Goal: Task Accomplishment & Management: Complete application form

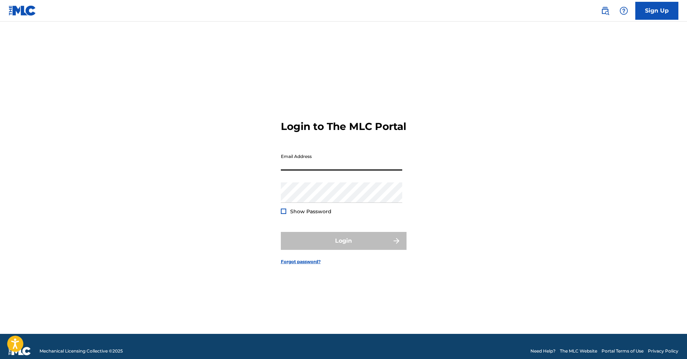
type input "[EMAIL_ADDRESS][DOMAIN_NAME]"
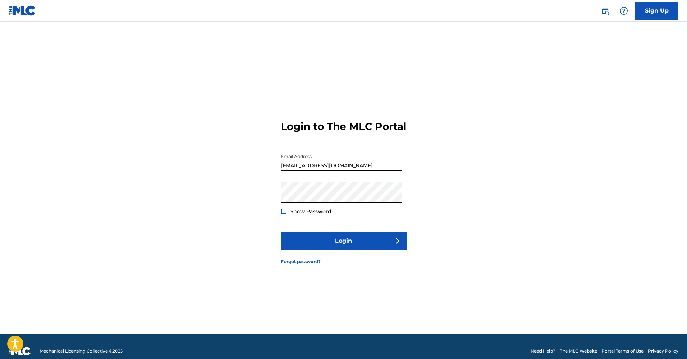
click at [318, 215] on span "Show Password" at bounding box center [310, 211] width 41 height 6
click at [335, 240] on button "Login" at bounding box center [344, 241] width 126 height 18
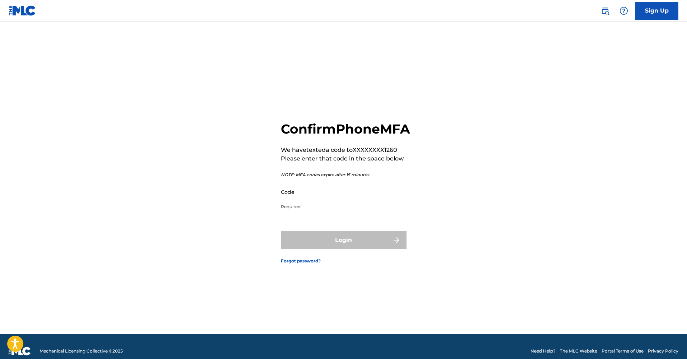
click at [293, 202] on input "Code" at bounding box center [341, 192] width 121 height 20
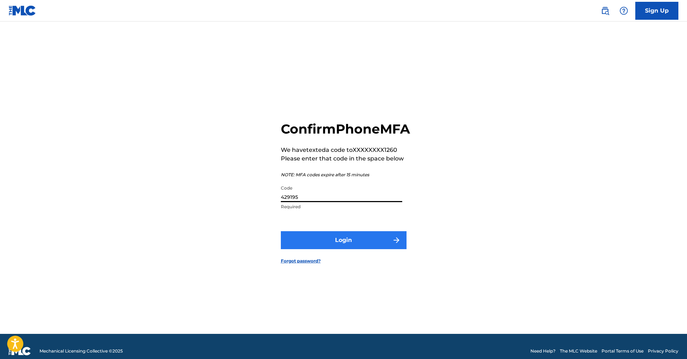
type input "429195"
click at [372, 243] on button "Login" at bounding box center [344, 240] width 126 height 18
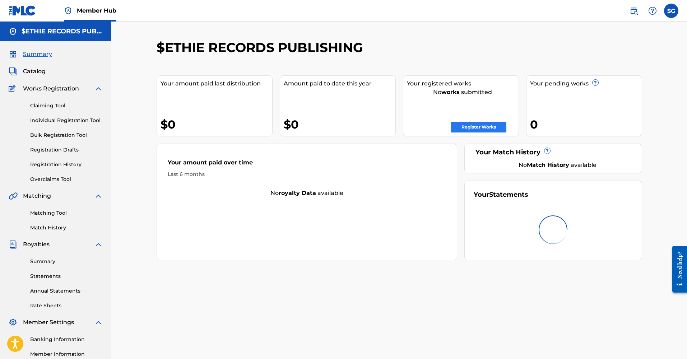
click at [490, 128] on link "Register Works" at bounding box center [478, 127] width 55 height 11
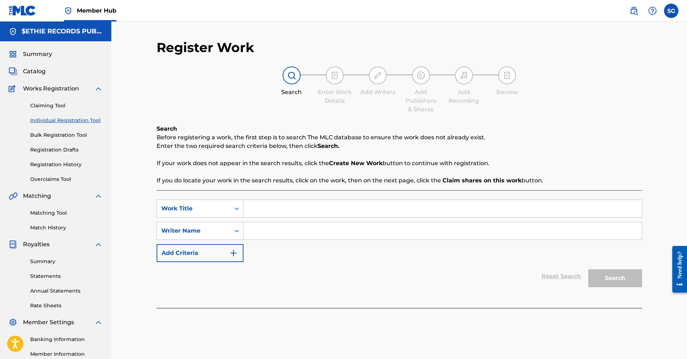
click at [301, 205] on input "Search Form" at bounding box center [443, 208] width 398 height 17
type input "Think About It"
click at [285, 231] on input "Search Form" at bounding box center [443, 230] width 398 height 17
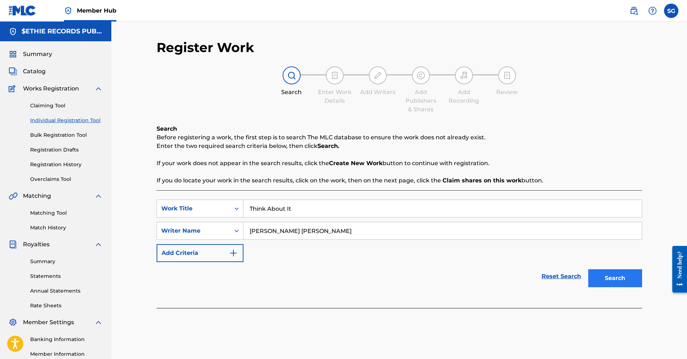
type input "[PERSON_NAME] [PERSON_NAME]"
click at [619, 278] on button "Search" at bounding box center [615, 278] width 54 height 18
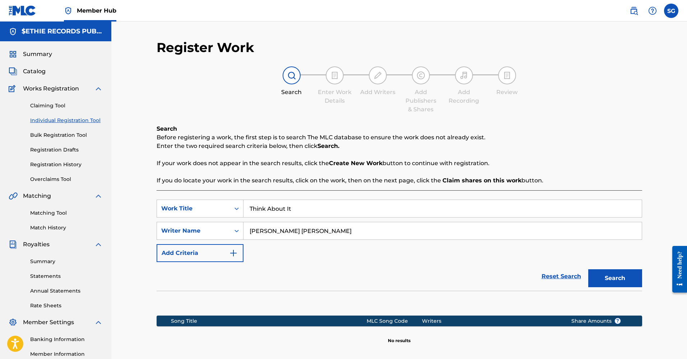
scroll to position [86, 0]
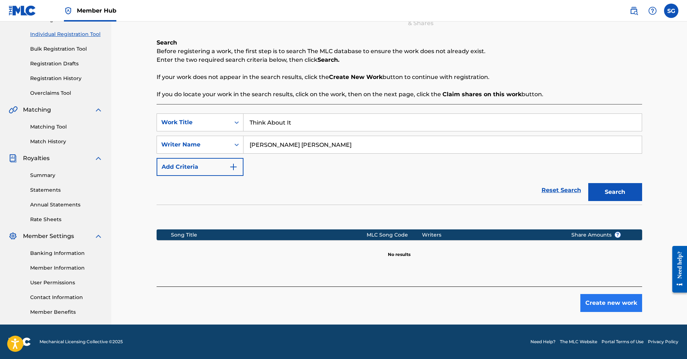
click at [605, 300] on button "Create new work" at bounding box center [612, 303] width 62 height 18
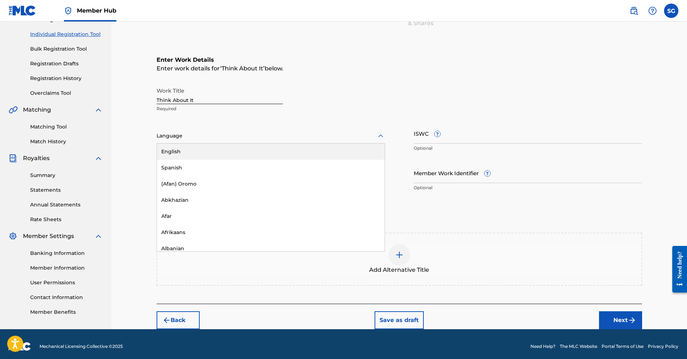
click at [199, 138] on div at bounding box center [271, 135] width 228 height 9
click at [197, 152] on div "English" at bounding box center [271, 152] width 228 height 16
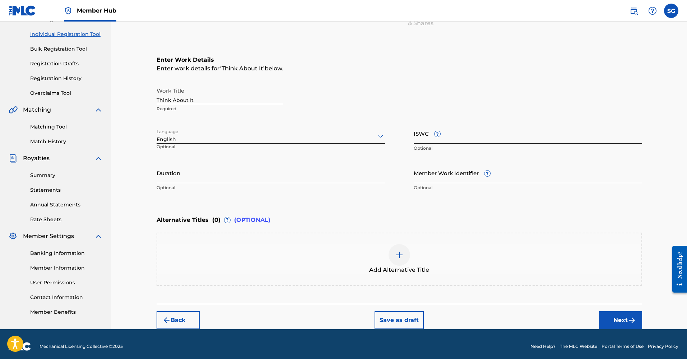
click at [452, 140] on input "ISWC ?" at bounding box center [528, 133] width 228 height 20
click at [435, 134] on input "ISWC ?" at bounding box center [528, 133] width 228 height 20
paste input "T3349297236"
type input "T3349297236"
click at [217, 181] on input "Duration" at bounding box center [271, 173] width 228 height 20
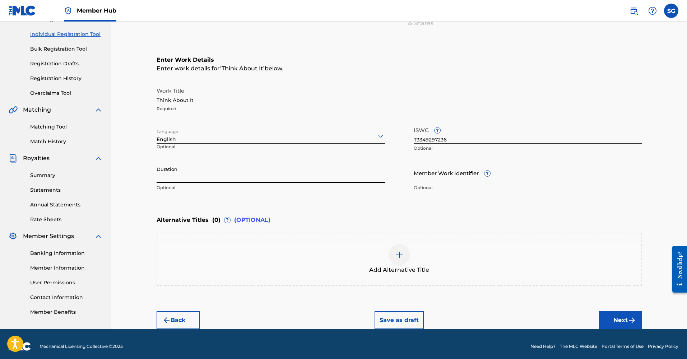
click at [466, 176] on input "Member Work Identifier ?" at bounding box center [528, 173] width 228 height 20
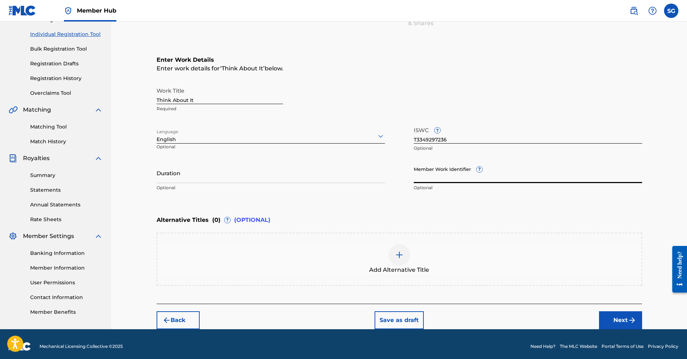
click at [479, 171] on span "?" at bounding box center [480, 170] width 6 height 6
click at [479, 171] on input "Member Work Identifier ?" at bounding box center [528, 173] width 228 height 20
click at [403, 204] on div "Enter Work Details Enter work details for ‘ Think About It ’ below. Work Title …" at bounding box center [400, 125] width 486 height 174
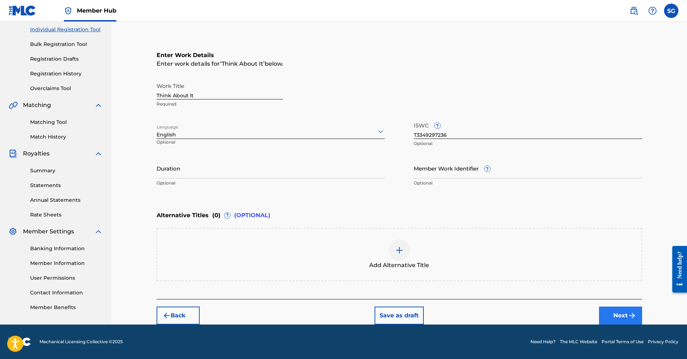
click at [614, 316] on button "Next" at bounding box center [620, 316] width 43 height 18
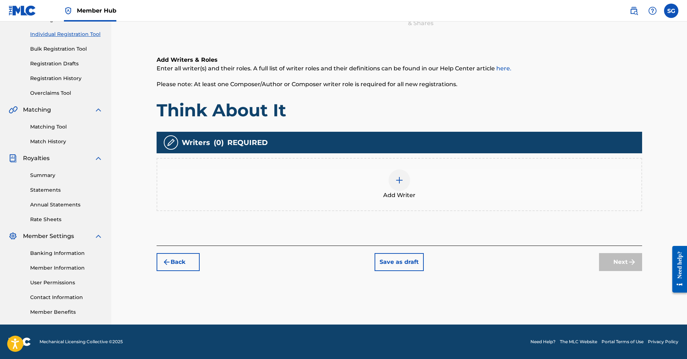
click at [375, 185] on div "Add Writer" at bounding box center [399, 185] width 484 height 30
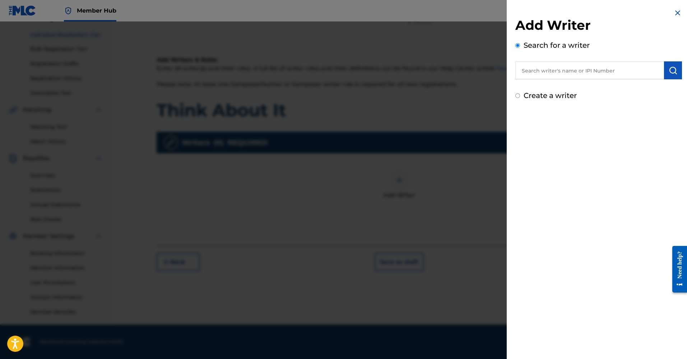
click at [564, 74] on input "text" at bounding box center [590, 70] width 149 height 18
type input "[PERSON_NAME] [PERSON_NAME]"
click at [664, 71] on button "submit" at bounding box center [673, 70] width 18 height 18
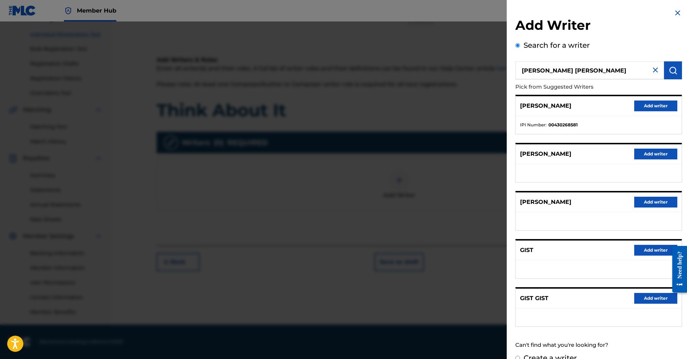
scroll to position [0, 0]
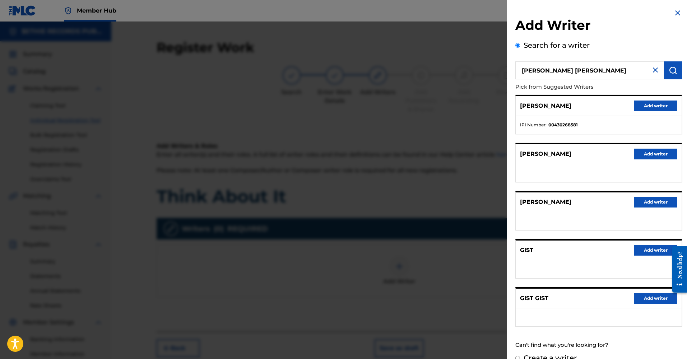
click at [653, 74] on img at bounding box center [655, 70] width 9 height 9
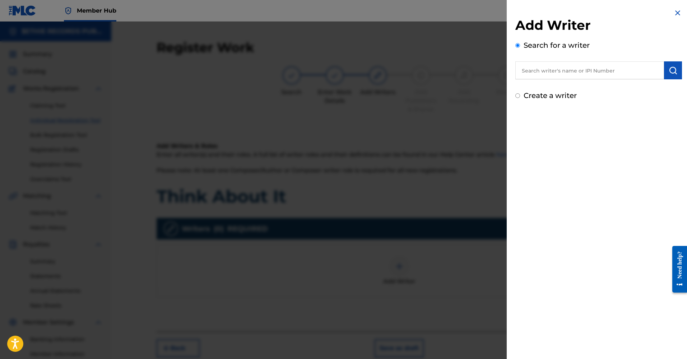
click at [530, 94] on label "Create a writer" at bounding box center [550, 95] width 53 height 9
radio input "true"
click at [520, 94] on input "Create a writer" at bounding box center [518, 95] width 5 height 5
radio input "false"
radio input "true"
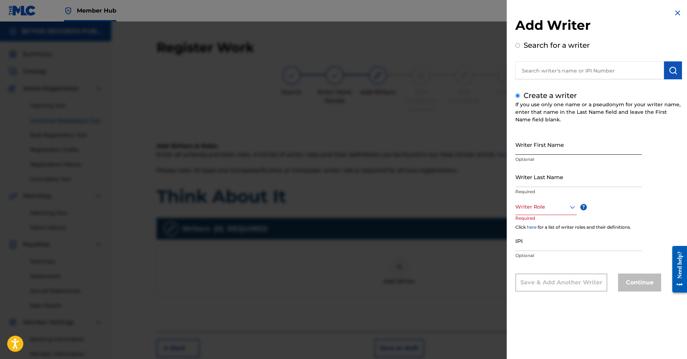
click at [547, 151] on input "Writer First Name" at bounding box center [579, 144] width 126 height 20
type input "[PERSON_NAME]"
click at [546, 179] on input "Writer Last Name" at bounding box center [579, 177] width 126 height 20
type input "Gist"
click at [556, 208] on div at bounding box center [546, 207] width 61 height 9
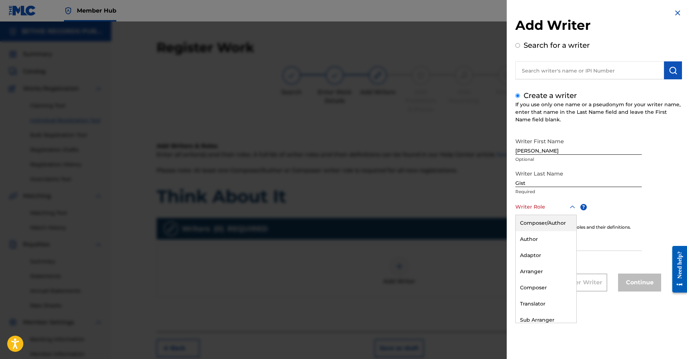
click at [555, 224] on div "Composer/Author" at bounding box center [546, 223] width 61 height 16
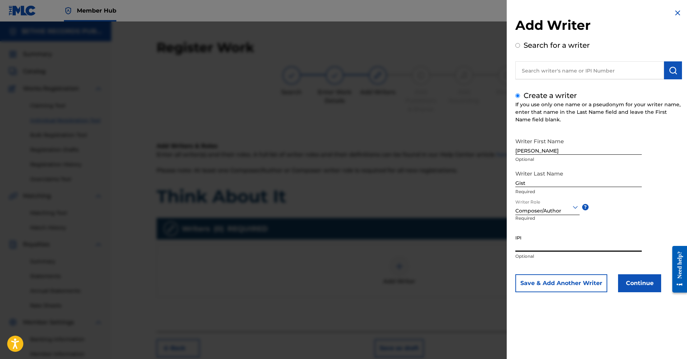
click at [542, 245] on input "IPI" at bounding box center [579, 241] width 126 height 20
paste input "1305939153"
type input "1305939153"
click at [646, 210] on div "Writer First Name [PERSON_NAME] Optional Writer Last Name [PERSON_NAME] Require…" at bounding box center [599, 213] width 167 height 158
click at [638, 284] on button "Continue" at bounding box center [639, 283] width 43 height 18
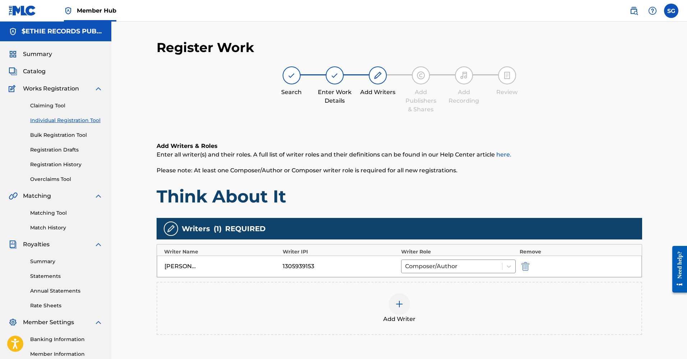
scroll to position [86, 0]
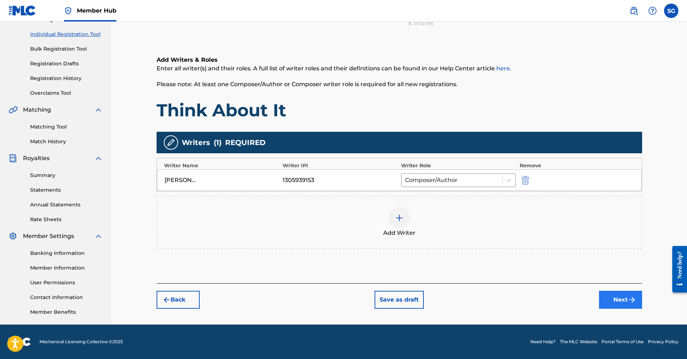
click at [621, 304] on button "Next" at bounding box center [620, 300] width 43 height 18
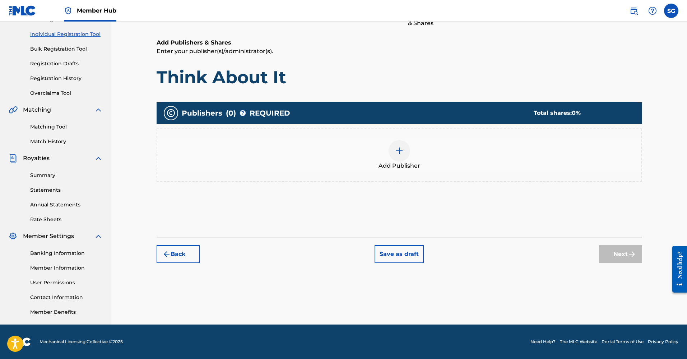
scroll to position [32, 0]
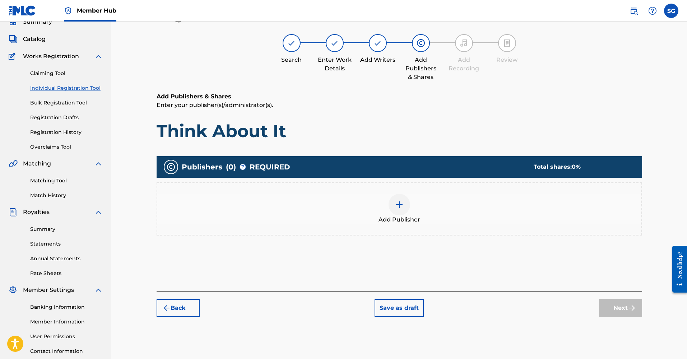
click at [401, 208] on img at bounding box center [399, 204] width 9 height 9
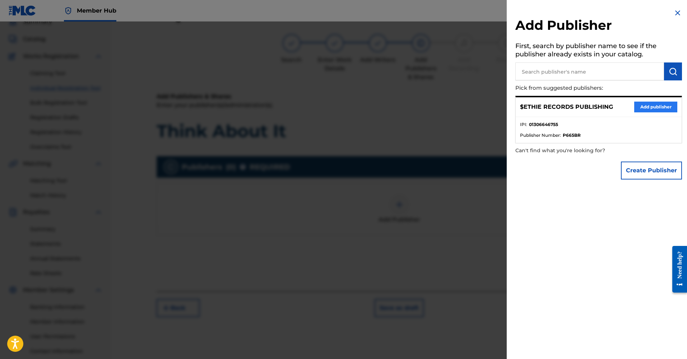
click at [653, 107] on button "Add publisher" at bounding box center [655, 107] width 43 height 11
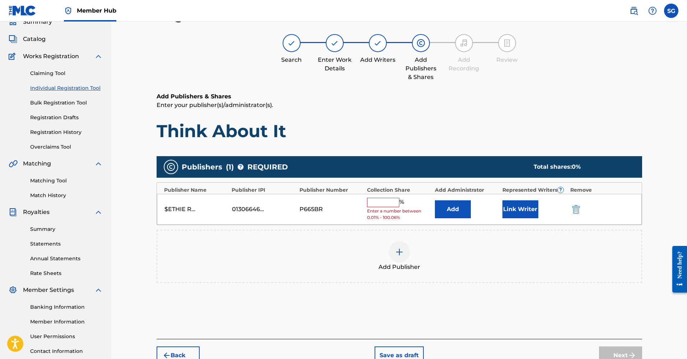
click at [388, 203] on input "text" at bounding box center [383, 202] width 32 height 9
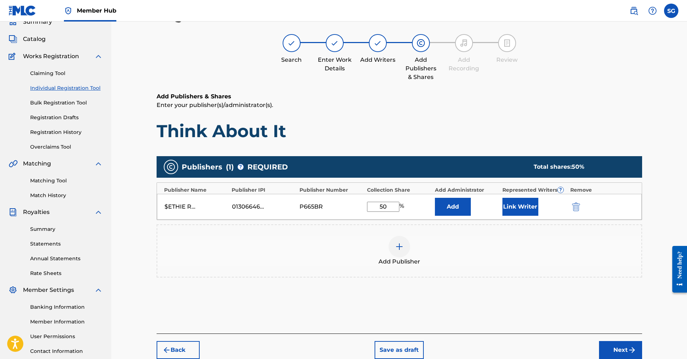
type input "50"
click at [517, 240] on div "Add Publisher" at bounding box center [399, 251] width 484 height 30
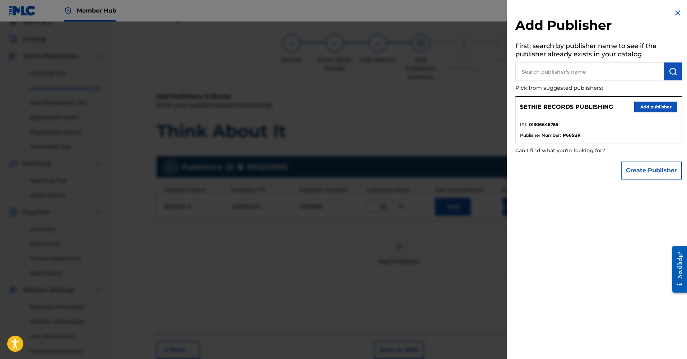
click at [678, 11] on img at bounding box center [678, 13] width 9 height 9
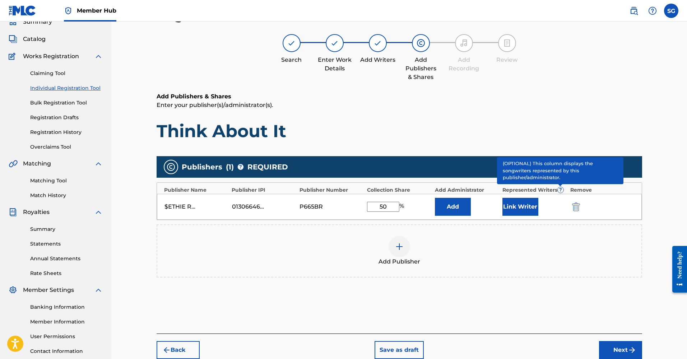
click at [559, 190] on span "?" at bounding box center [561, 190] width 6 height 6
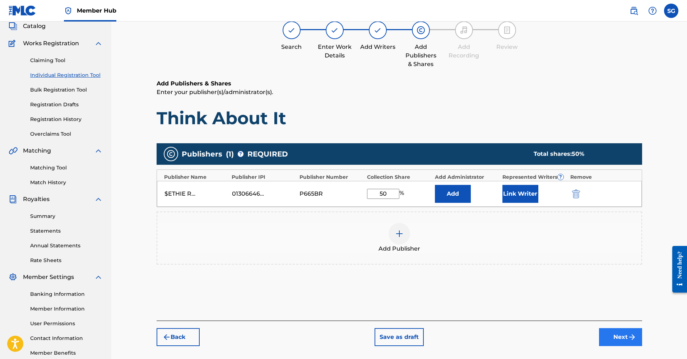
click at [614, 334] on button "Next" at bounding box center [620, 337] width 43 height 18
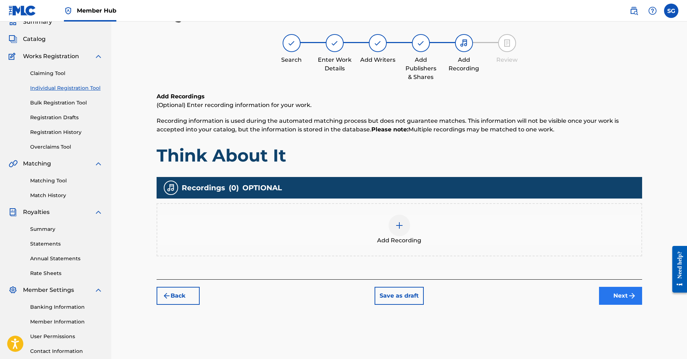
click at [614, 296] on button "Next" at bounding box center [620, 296] width 43 height 18
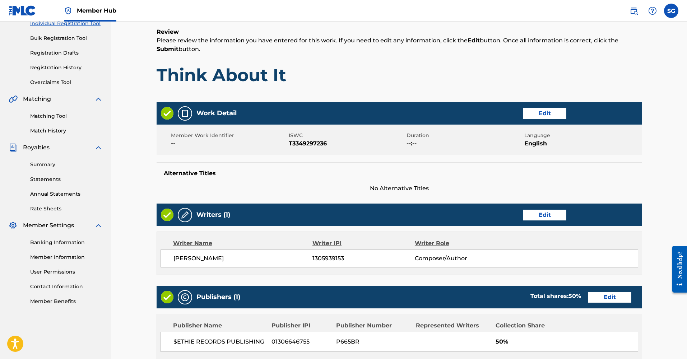
scroll to position [225, 0]
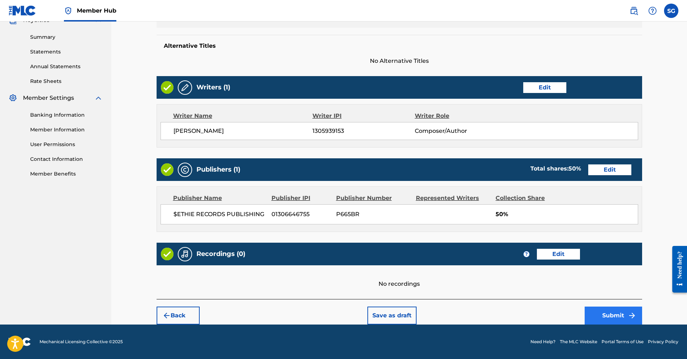
click at [621, 313] on button "Submit" at bounding box center [613, 316] width 57 height 18
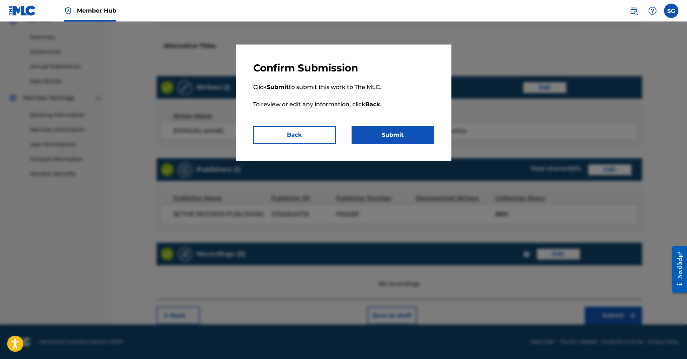
click at [406, 144] on div "Confirm Submission Click Submit to submit this work to The MLC. To review or ed…" at bounding box center [344, 103] width 216 height 117
click at [405, 140] on button "Submit" at bounding box center [393, 135] width 83 height 18
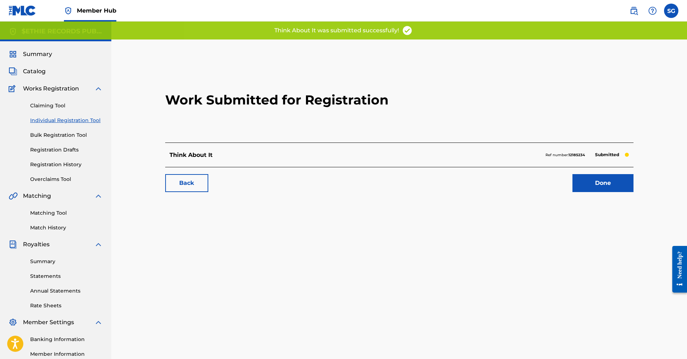
click at [353, 151] on div "Think About It Ref number: 12185234 Submitted" at bounding box center [399, 155] width 468 height 24
